Goal: Task Accomplishment & Management: Manage account settings

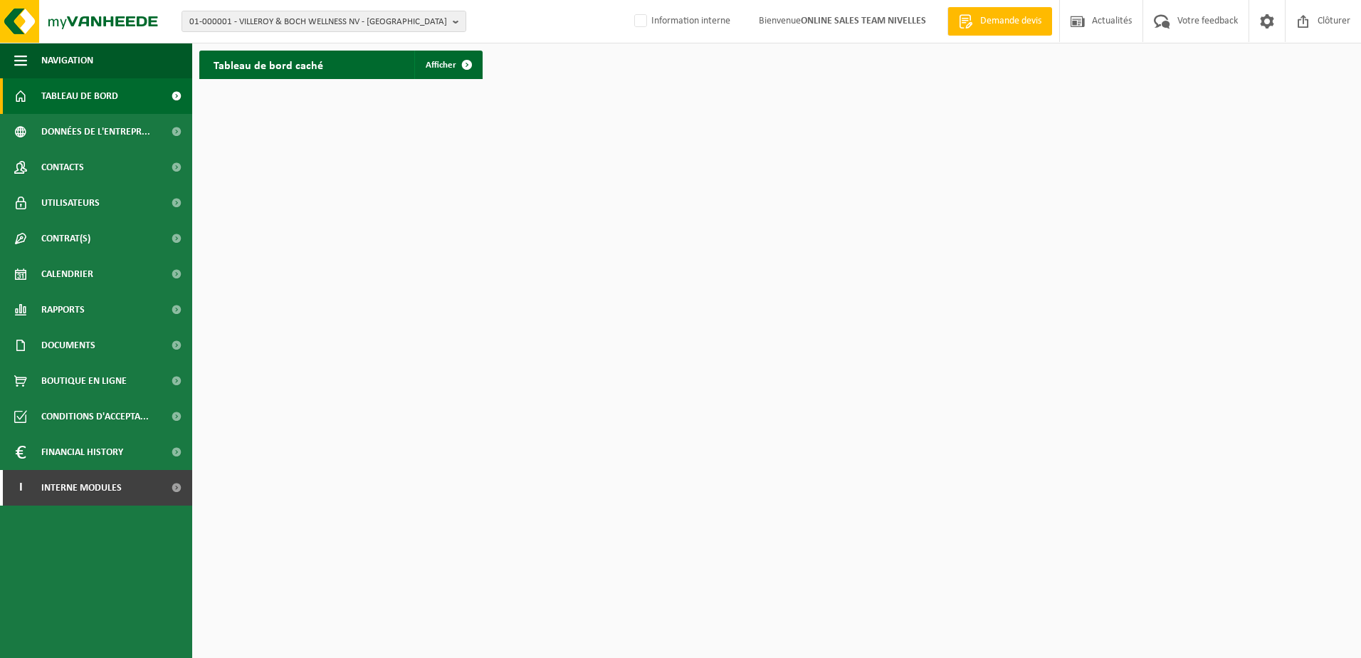
click at [466, 14] on div "01-000001 - VILLEROY & BOCH WELLNESS NV - ROESELARE 01-000001 - VILLEROY & BOCH…" at bounding box center [680, 21] width 1361 height 43
click at [455, 15] on b "button" at bounding box center [459, 21] width 13 height 20
click at [302, 41] on input "text" at bounding box center [324, 45] width 278 height 18
paste input "10-955619"
type input "10-955619"
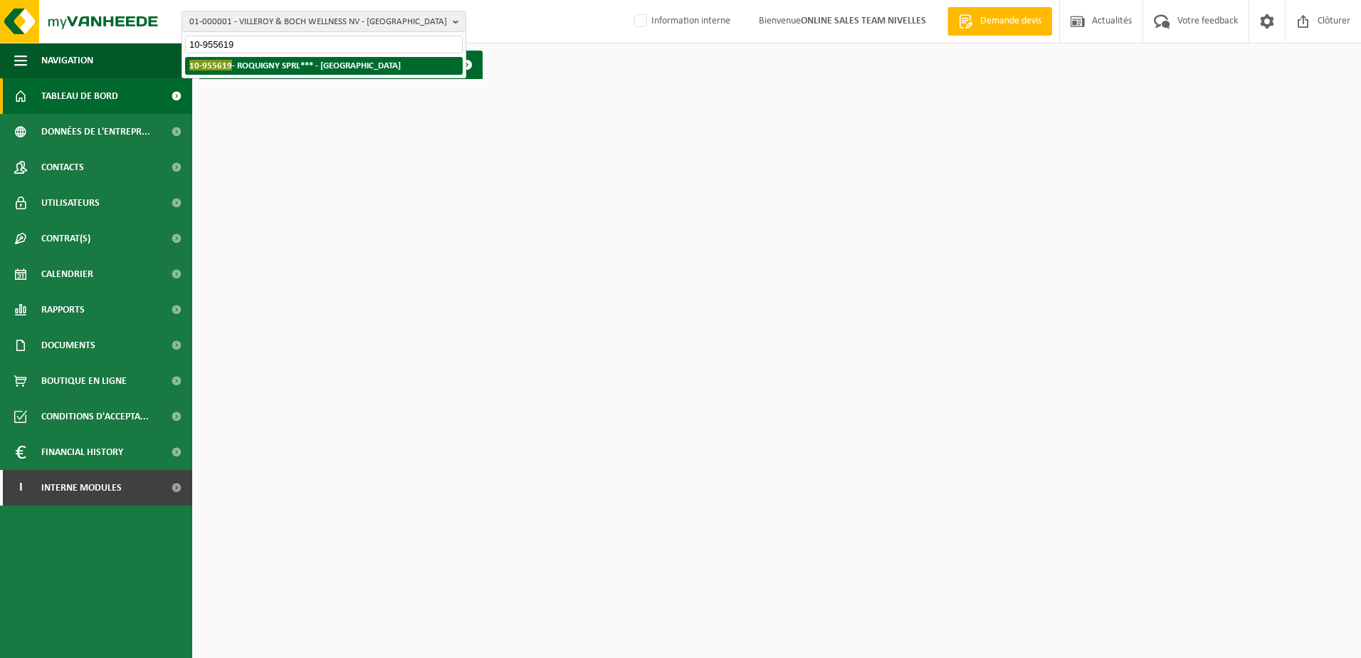
click at [281, 61] on strong "10-955619 - ROQUIGNY SPRL*** - IXELLES" at bounding box center [294, 65] width 211 height 11
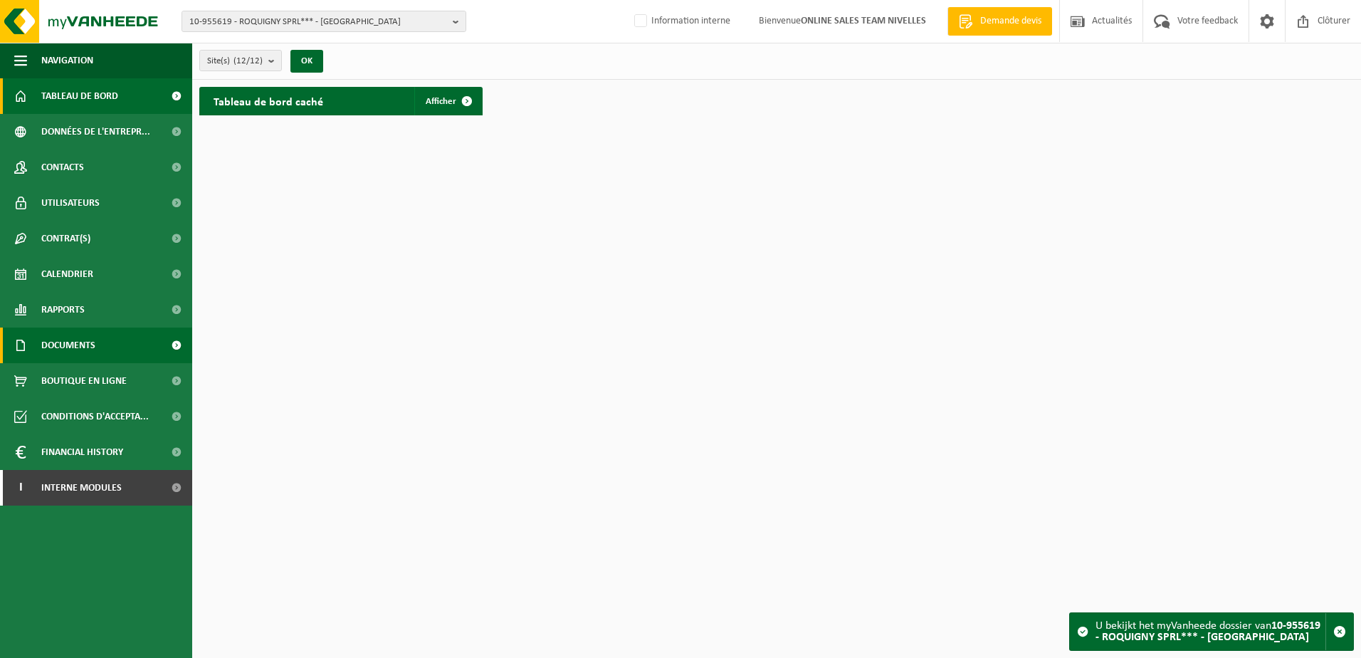
click at [93, 338] on span "Documents" at bounding box center [68, 346] width 54 height 36
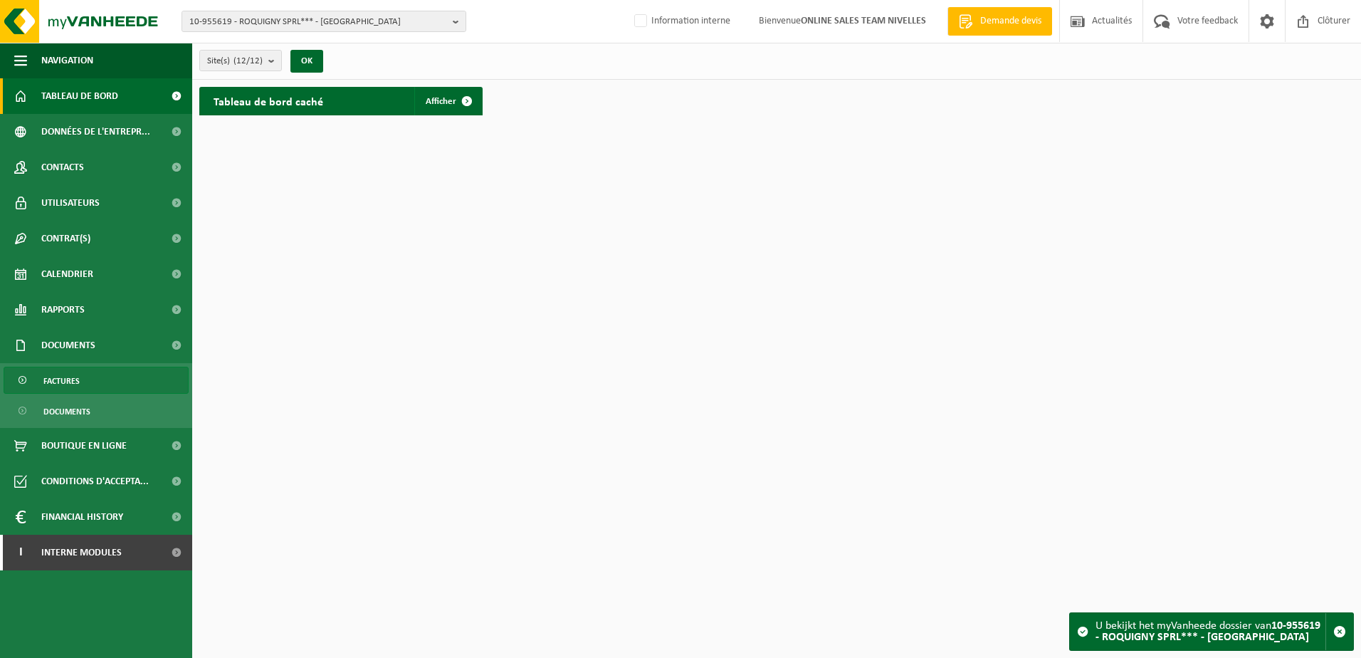
click at [128, 382] on link "Factures" at bounding box center [96, 380] width 185 height 27
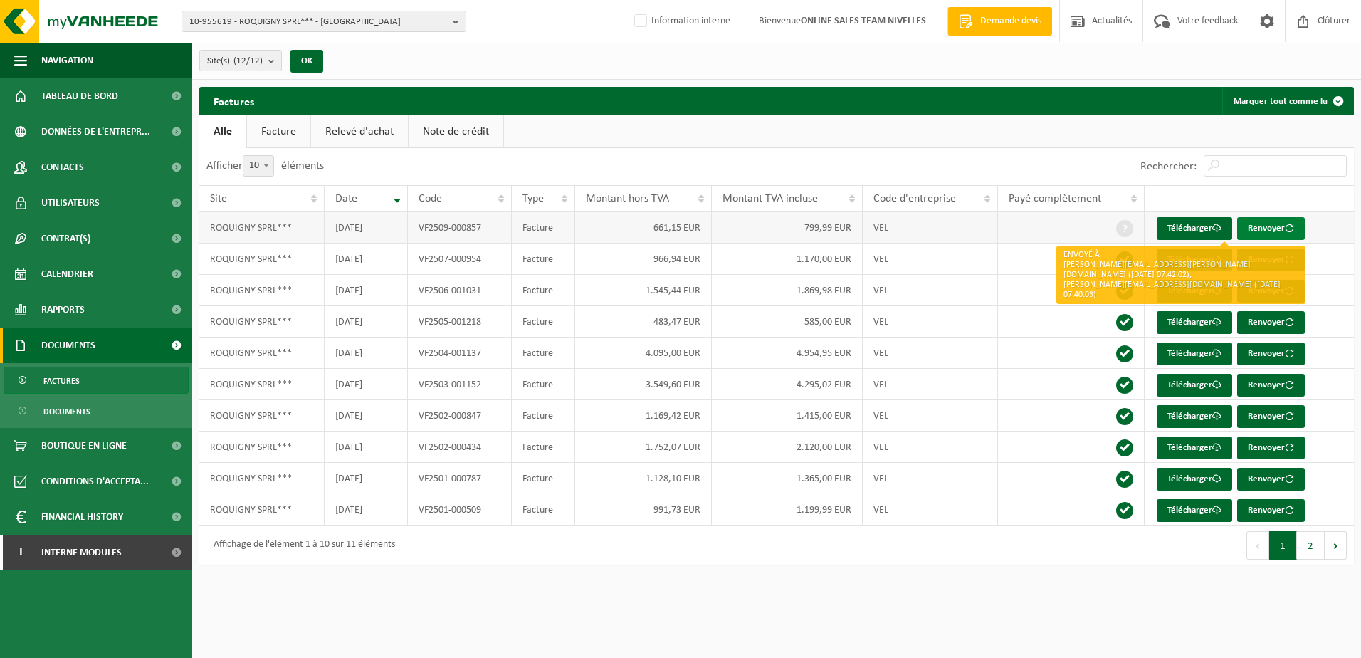
click at [1278, 221] on button "Renvoyer" at bounding box center [1271, 228] width 68 height 23
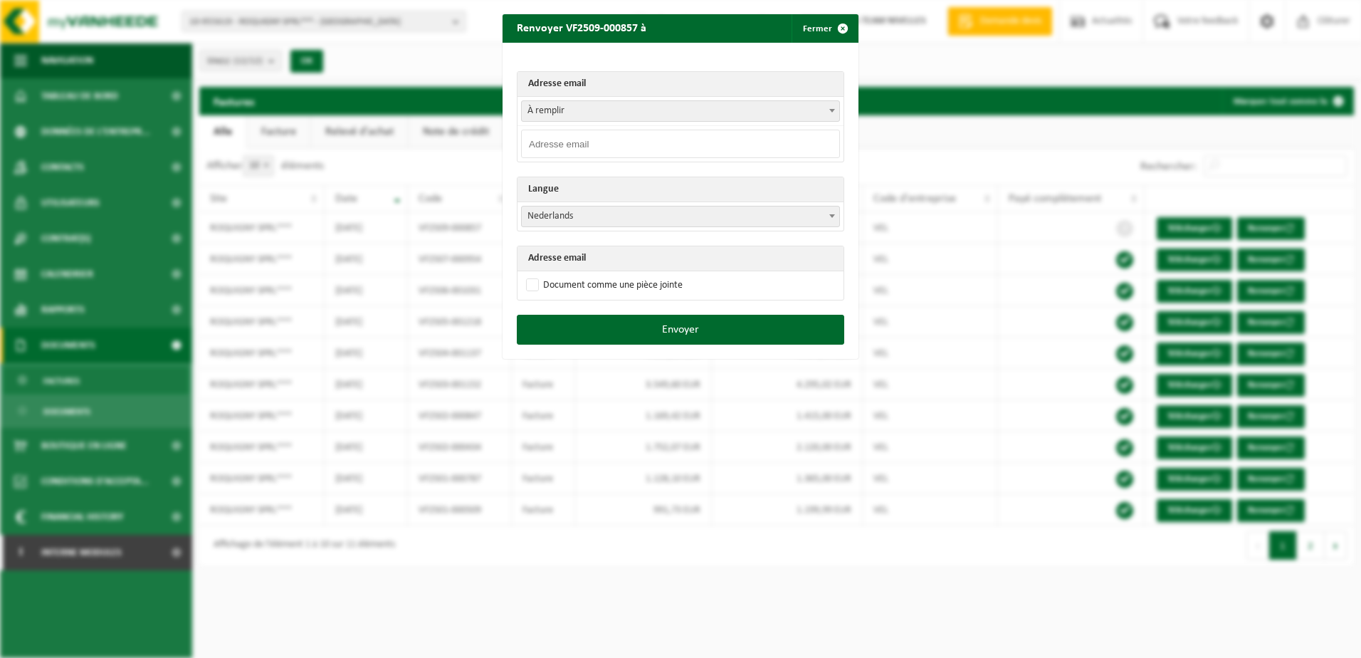
click at [636, 145] on input "email" at bounding box center [680, 144] width 319 height 28
click at [581, 145] on input "email" at bounding box center [680, 144] width 319 height 28
paste input "antoinette.dawans@roquigny.be"
type input "antoinette.dawans@roquigny.be"
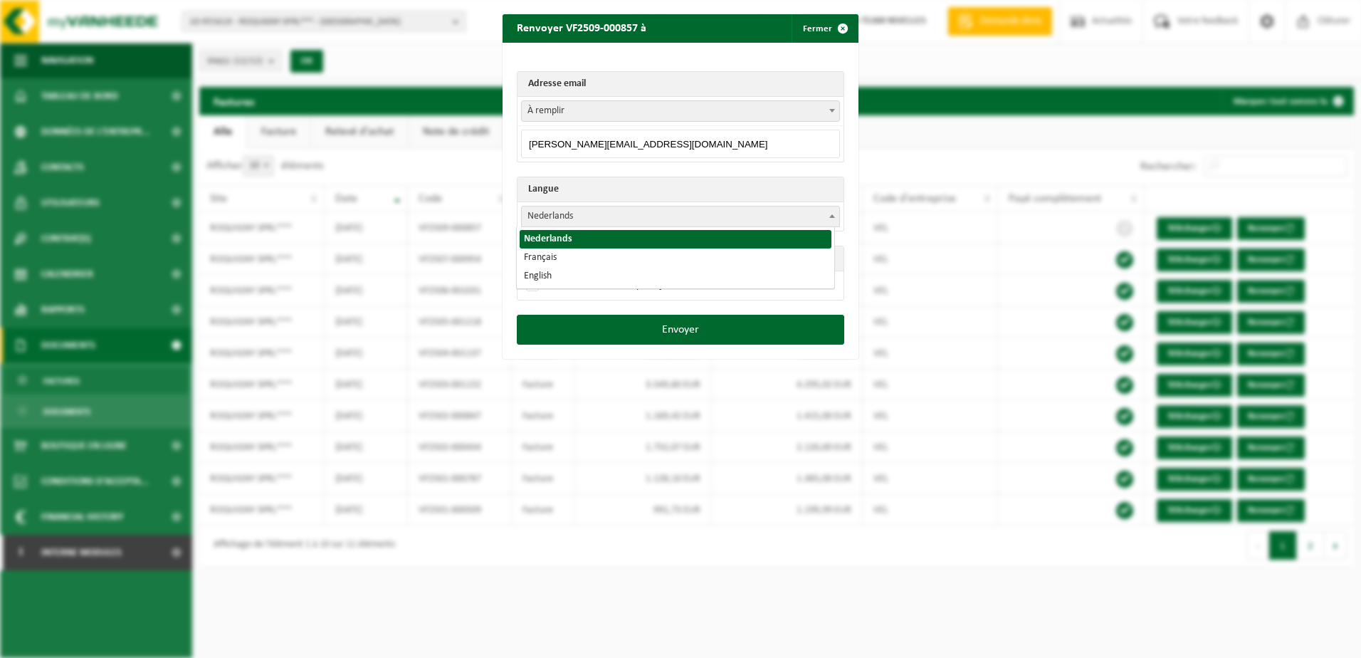
click at [576, 218] on span "Nederlands" at bounding box center [681, 216] width 318 height 20
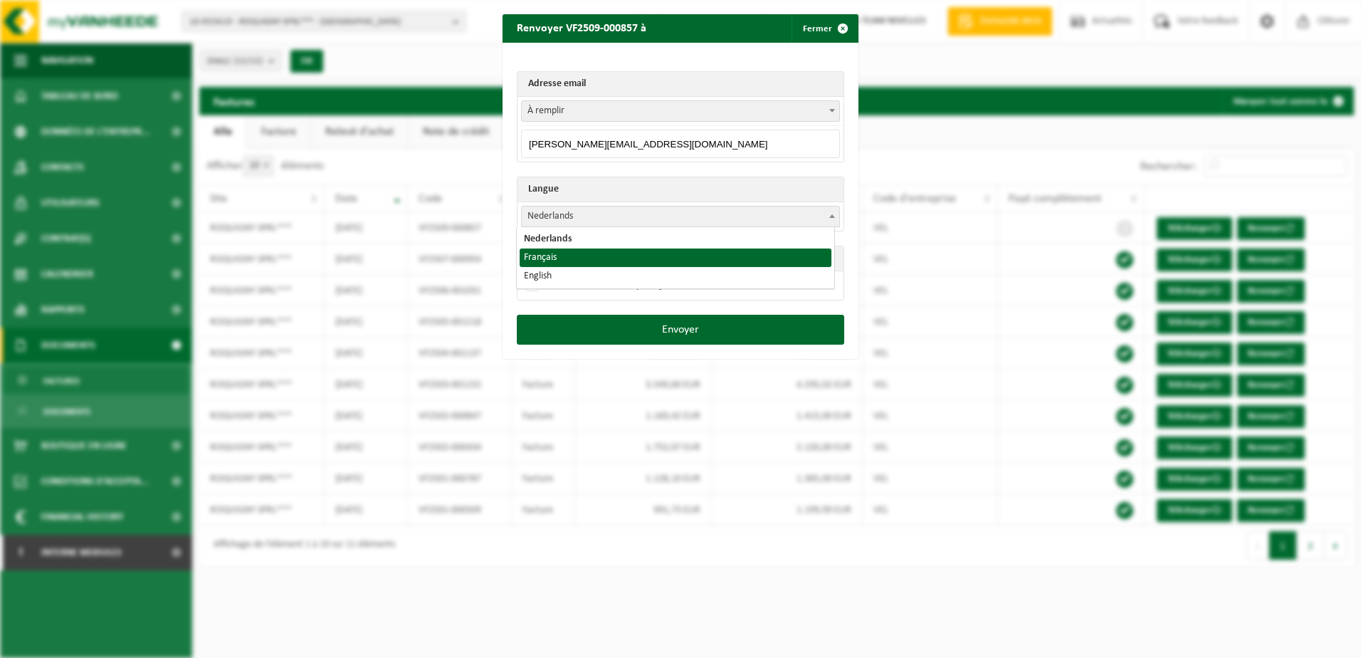
select select "fr"
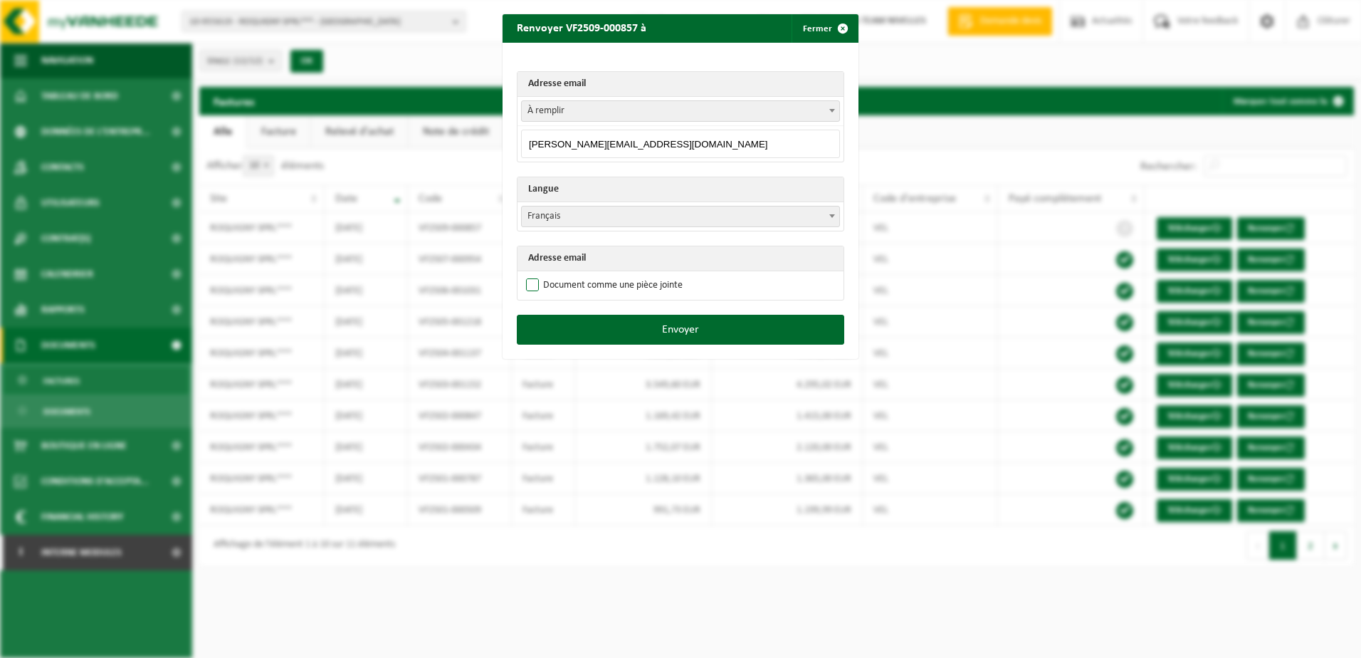
click at [553, 281] on label "Document comme une pièce jointe" at bounding box center [602, 285] width 159 height 21
click at [553, 275] on input "Document comme une pièce jointe" at bounding box center [698, 274] width 356 height 1
checkbox input "true"
click at [553, 327] on button "Envoyer" at bounding box center [681, 330] width 328 height 30
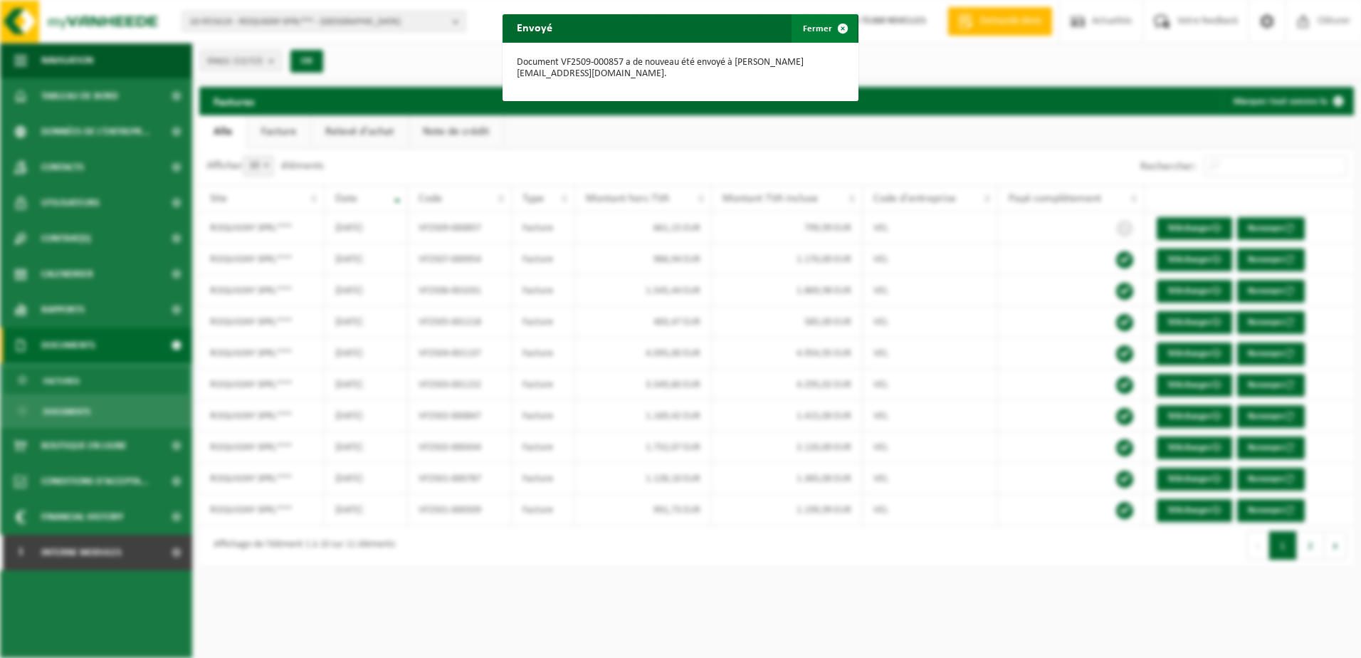
click at [835, 26] on span "button" at bounding box center [843, 28] width 28 height 28
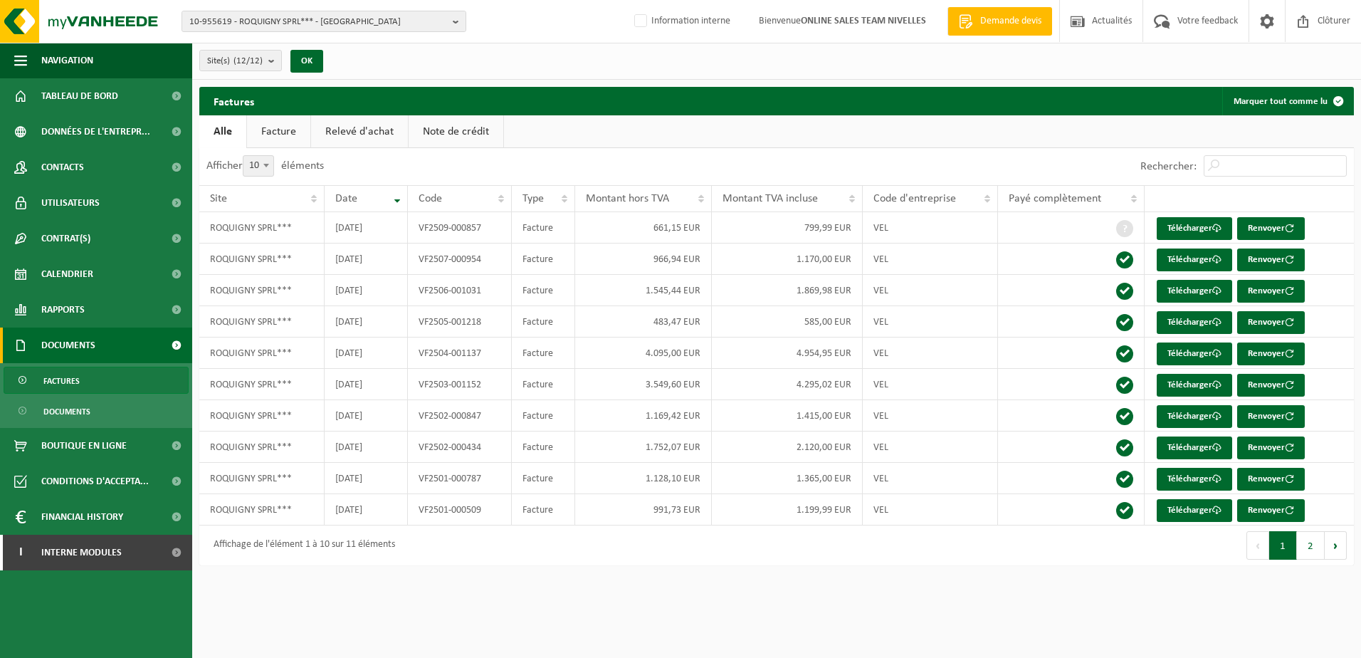
click at [181, 340] on span at bounding box center [176, 346] width 32 height 36
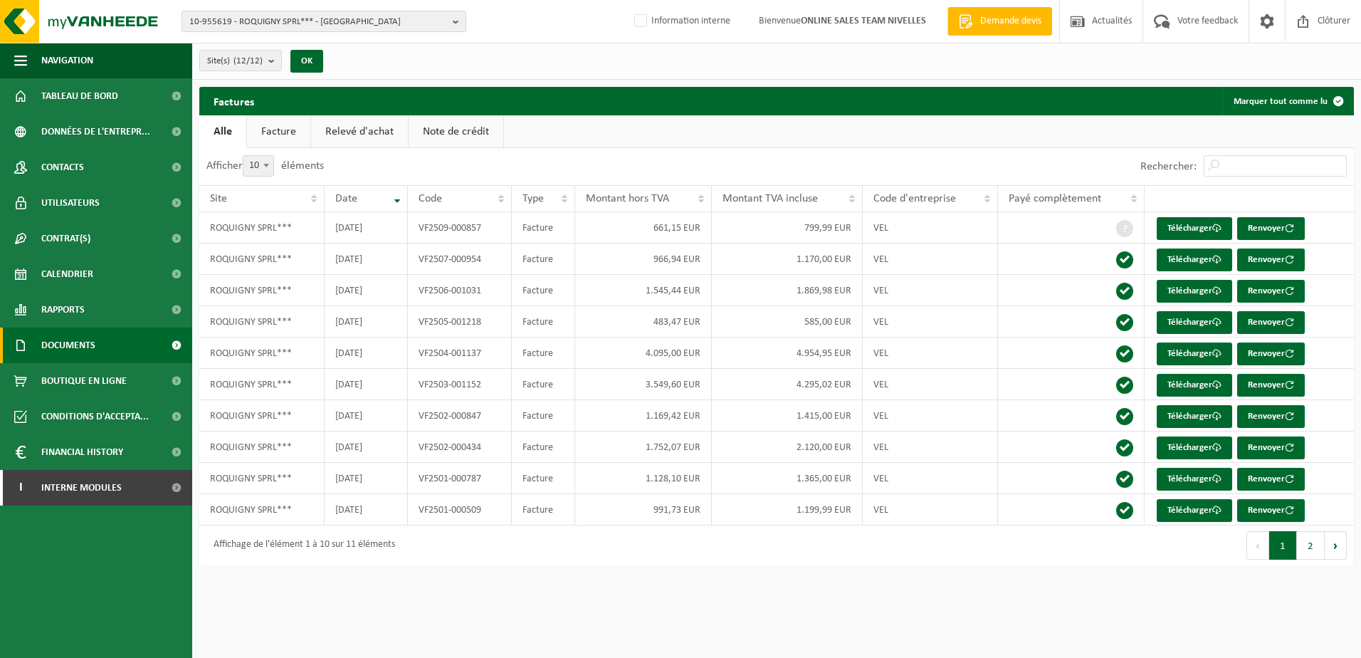
click at [175, 340] on span at bounding box center [176, 346] width 32 height 36
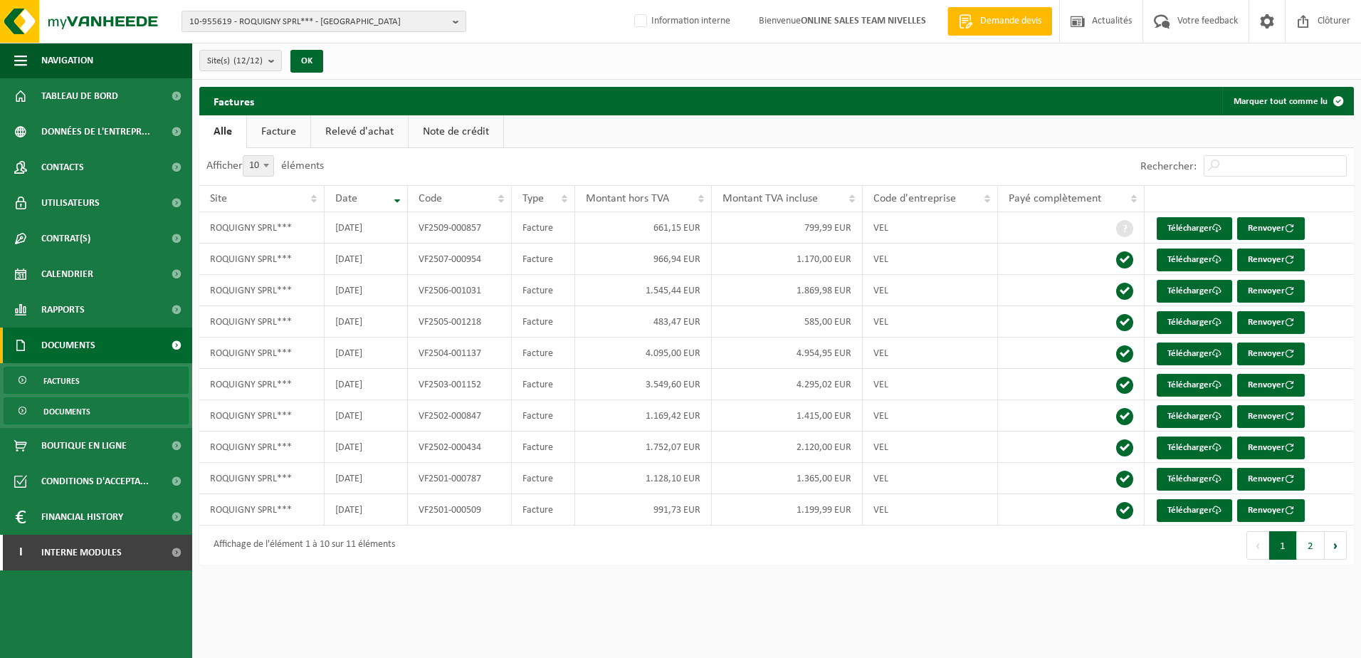
click at [67, 410] on span "Documents" at bounding box center [66, 411] width 47 height 27
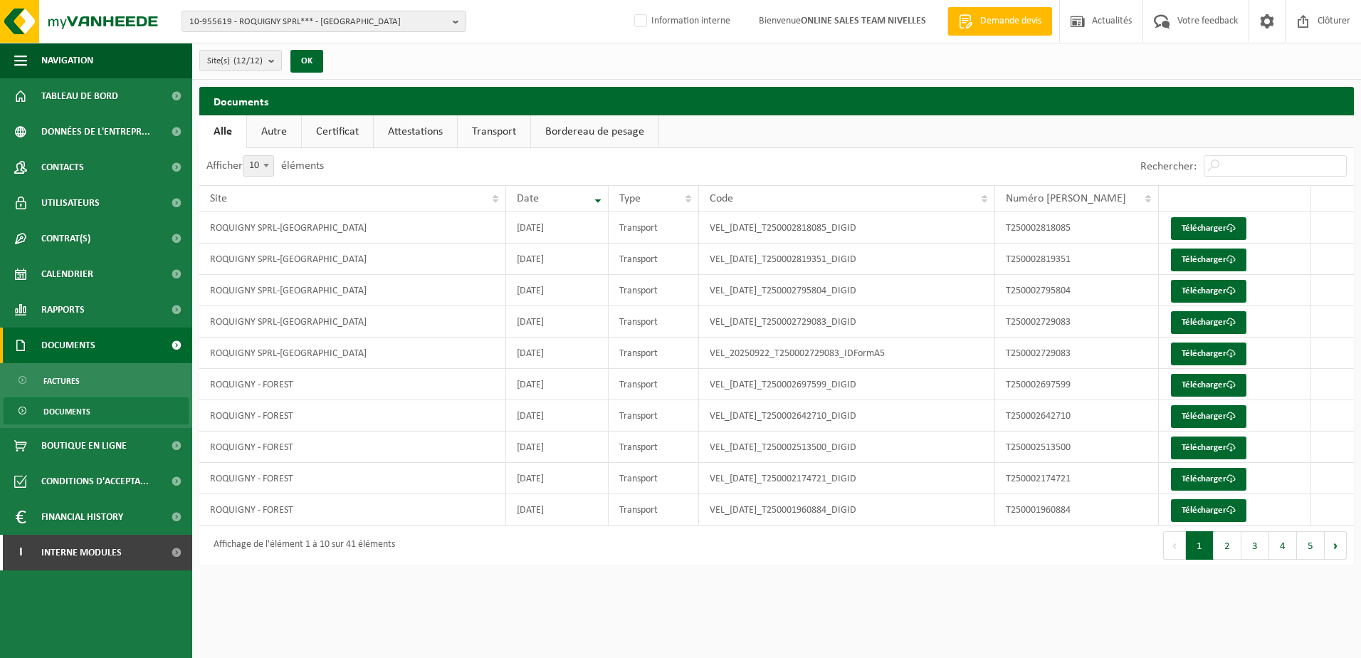
click at [97, 350] on link "Documents" at bounding box center [96, 346] width 192 height 36
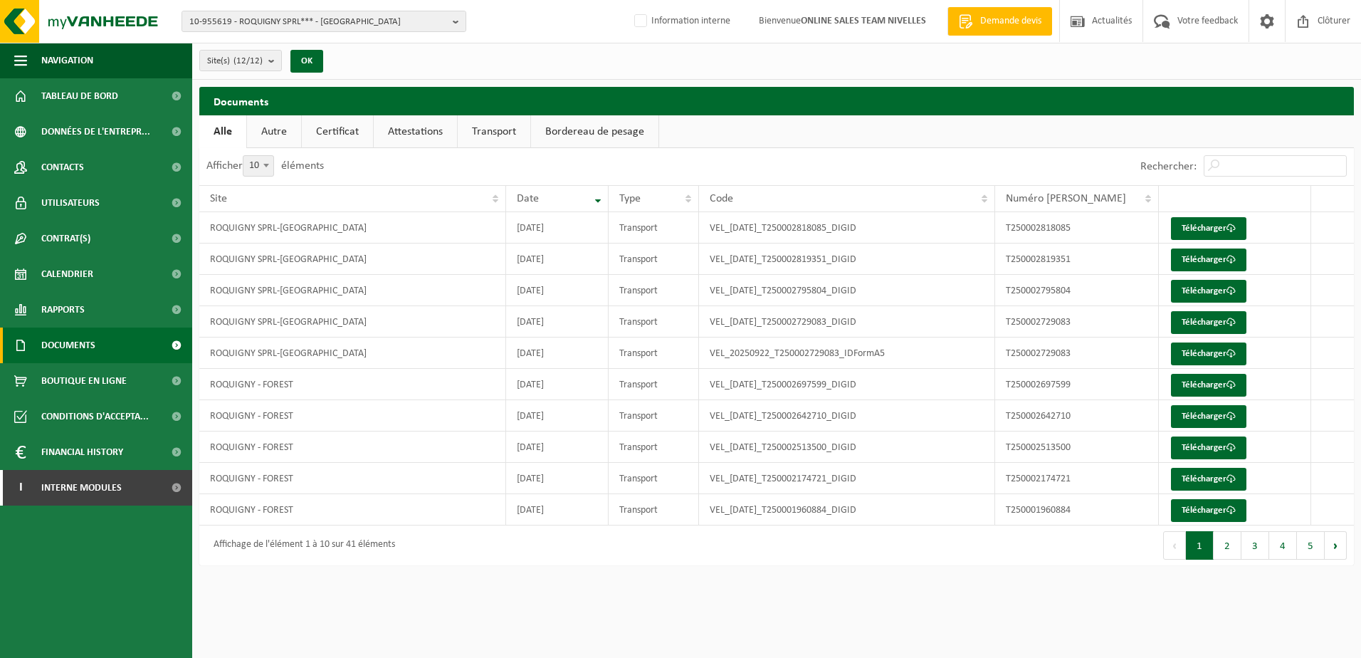
click at [181, 340] on span at bounding box center [176, 346] width 32 height 36
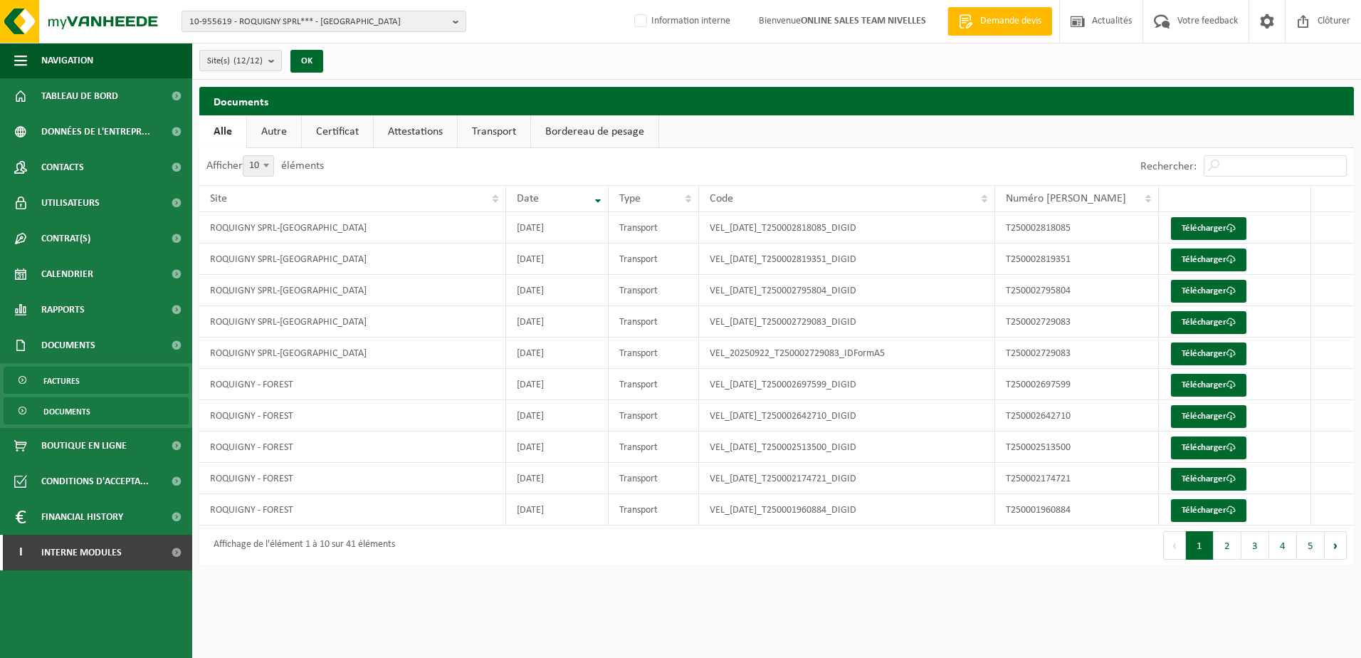
click at [108, 380] on link "Factures" at bounding box center [96, 380] width 185 height 27
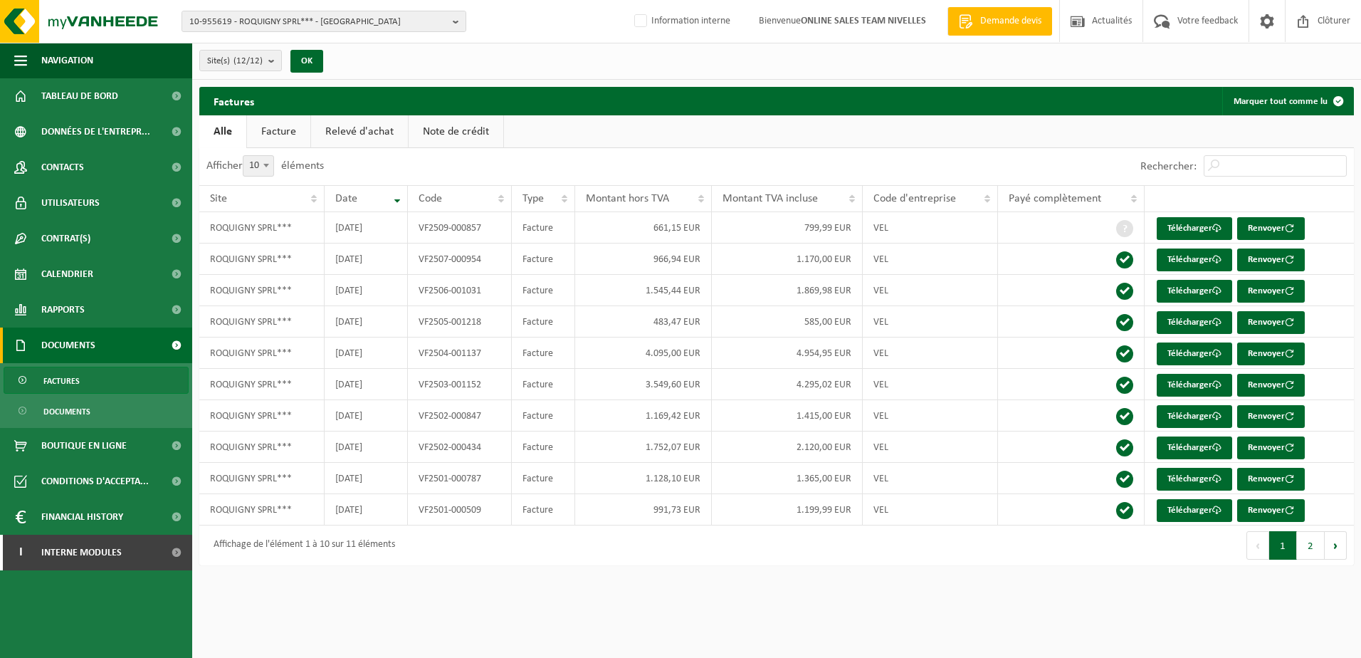
click at [273, 140] on link "Facture" at bounding box center [278, 131] width 63 height 33
click at [357, 132] on link "Relevé d'achat" at bounding box center [360, 131] width 97 height 33
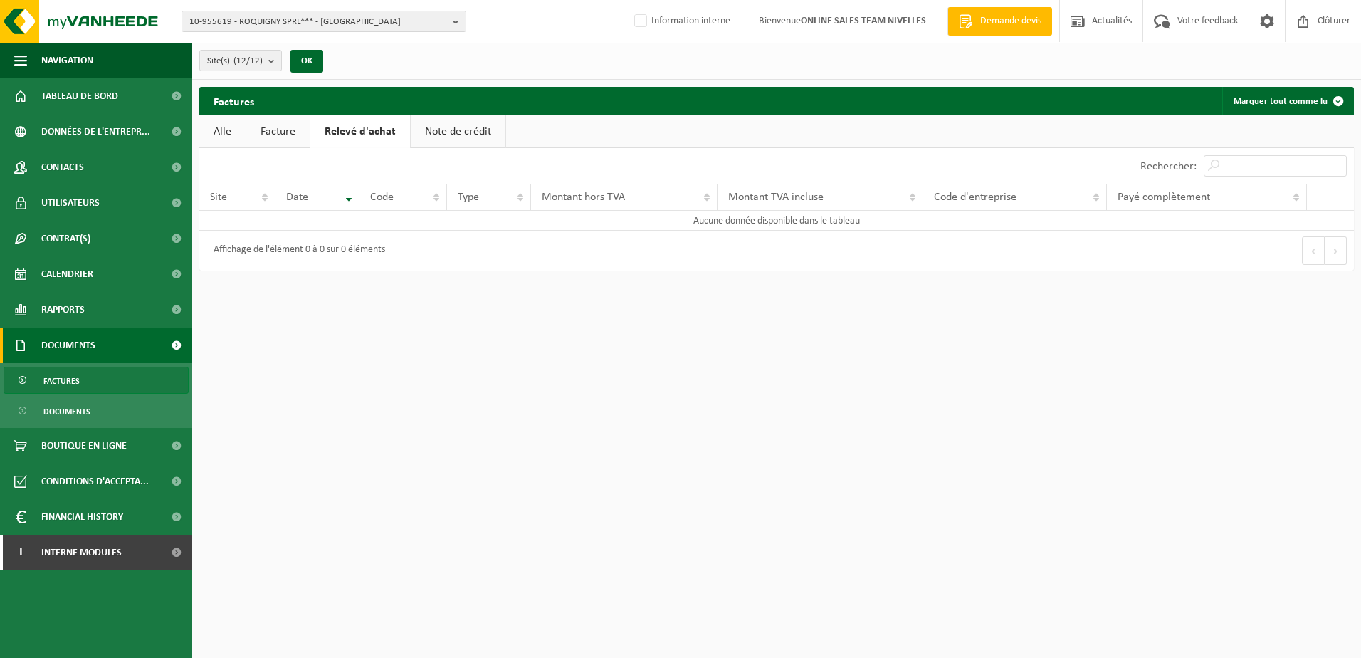
click at [426, 125] on link "Note de crédit" at bounding box center [458, 131] width 95 height 33
click at [68, 98] on span "Tableau de bord" at bounding box center [79, 96] width 77 height 36
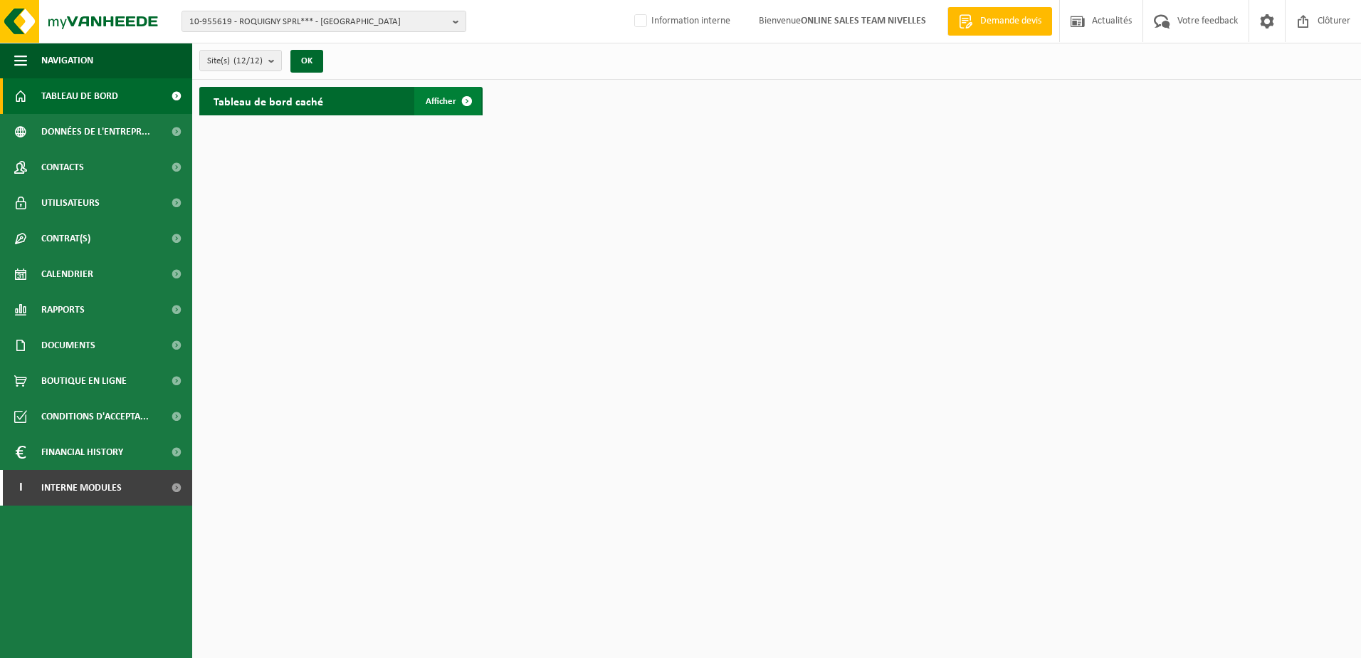
click at [464, 98] on span at bounding box center [467, 101] width 28 height 28
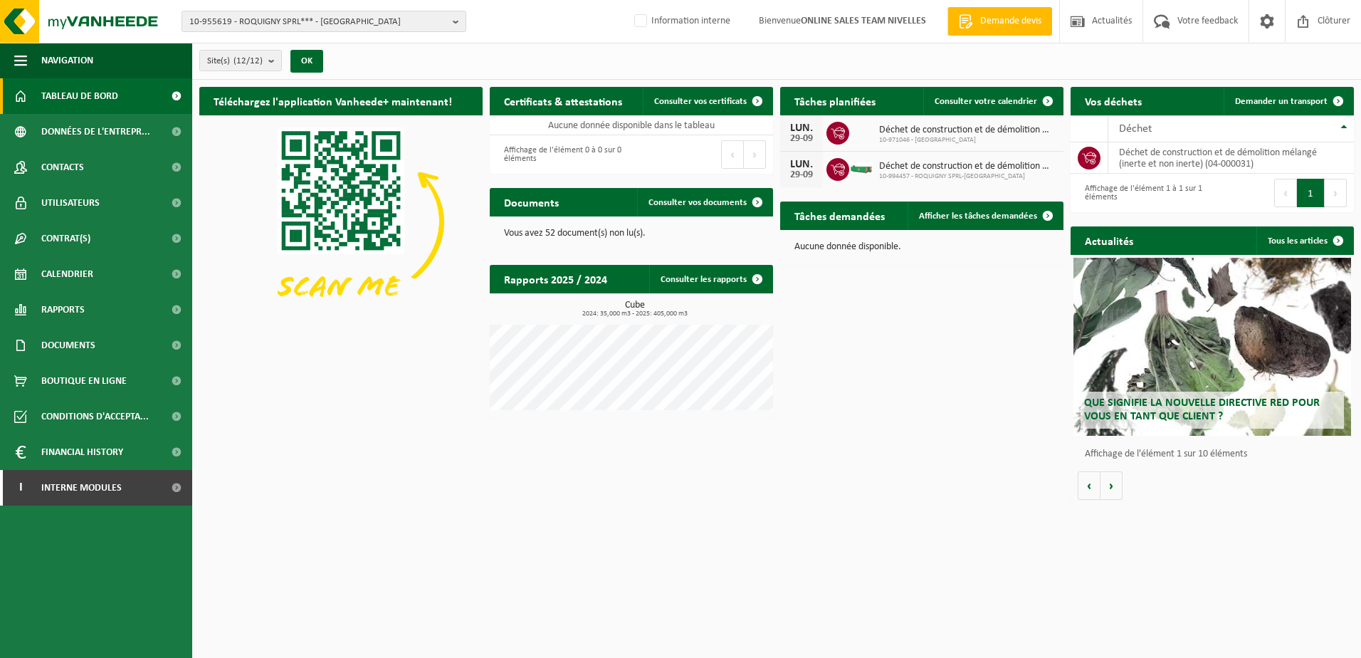
click at [585, 234] on p "Vous avez 52 document(s) non lu(s)." at bounding box center [631, 234] width 255 height 10
click at [663, 194] on link "Consulter vos documents" at bounding box center [704, 202] width 135 height 28
